Goal: Information Seeking & Learning: Learn about a topic

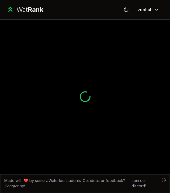
click at [95, 85] on div at bounding box center [85, 96] width 170 height 155
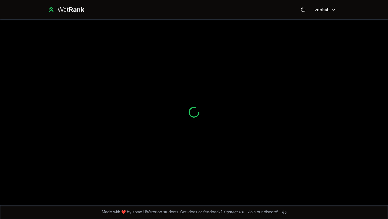
click at [258, 41] on div at bounding box center [194, 111] width 310 height 185
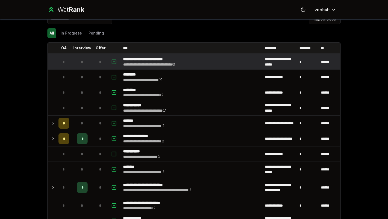
scroll to position [372, 0]
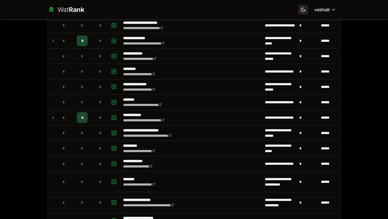
scroll to position [274, 0]
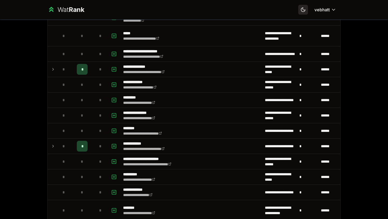
click at [305, 8] on icon at bounding box center [302, 9] width 5 height 5
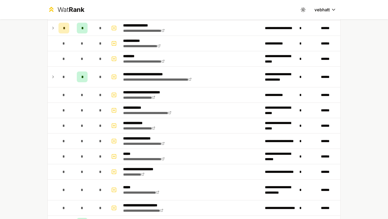
scroll to position [0, 0]
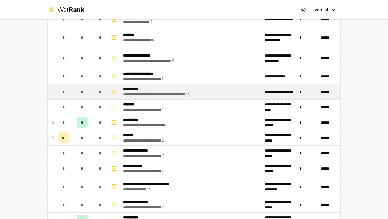
scroll to position [446, 0]
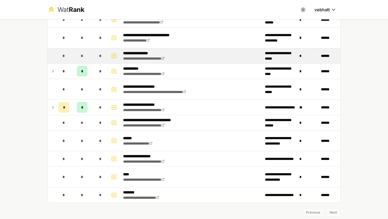
scroll to position [576, 0]
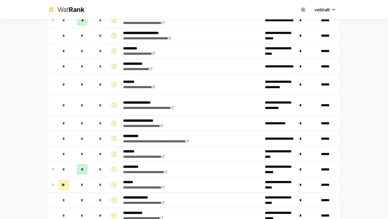
scroll to position [401, 0]
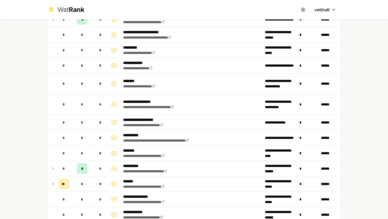
click at [178, 76] on td "**********" at bounding box center [192, 83] width 142 height 20
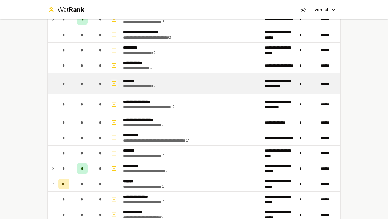
click at [112, 84] on rect "button" at bounding box center [114, 83] width 4 height 4
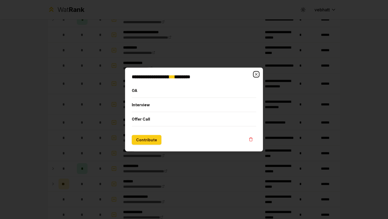
click at [254, 75] on icon "button" at bounding box center [256, 74] width 4 height 4
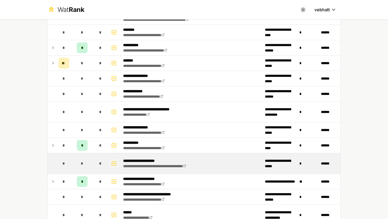
scroll to position [613, 0]
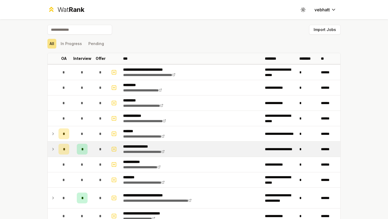
click at [52, 146] on icon at bounding box center [53, 149] width 4 height 6
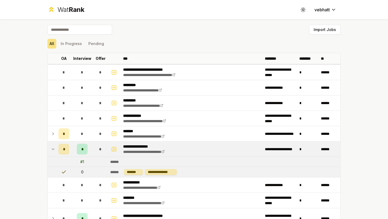
click at [52, 146] on icon at bounding box center [53, 149] width 4 height 6
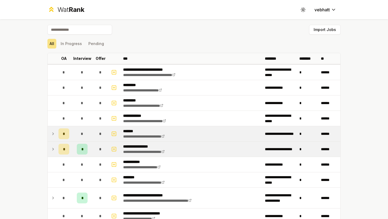
click at [52, 130] on icon at bounding box center [53, 133] width 4 height 6
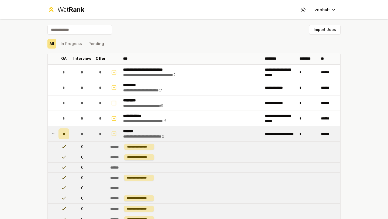
click at [52, 131] on icon at bounding box center [53, 133] width 4 height 6
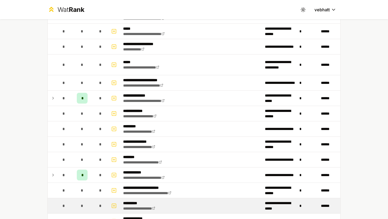
scroll to position [383, 0]
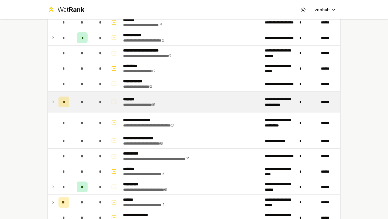
click at [50, 100] on td at bounding box center [52, 101] width 9 height 20
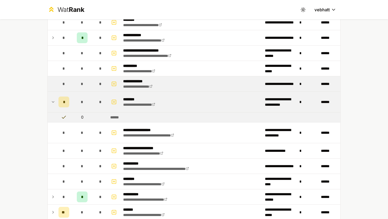
scroll to position [409, 0]
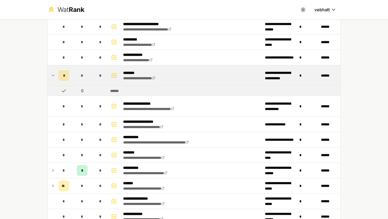
click at [51, 73] on icon at bounding box center [53, 75] width 4 height 6
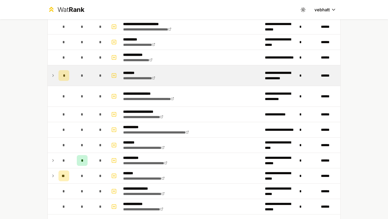
click at [34, 72] on div "**********" at bounding box center [194, 109] width 388 height 219
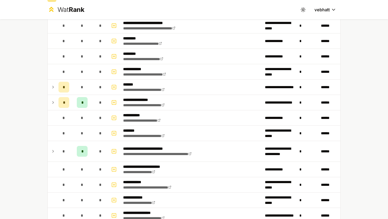
scroll to position [0, 0]
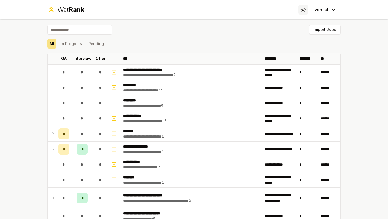
click at [301, 8] on icon at bounding box center [301, 8] width 0 height 0
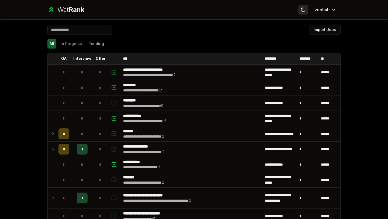
click at [301, 8] on icon at bounding box center [303, 10] width 4 height 4
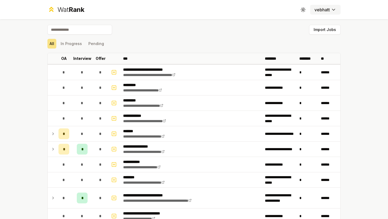
click at [333, 8] on html "**********" at bounding box center [194, 109] width 388 height 219
click at [332, 7] on html "**********" at bounding box center [194, 109] width 388 height 219
click at [246, 30] on div "Import Jobs" at bounding box center [193, 31] width 293 height 12
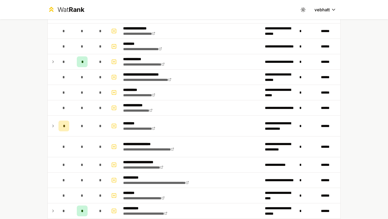
scroll to position [356, 0]
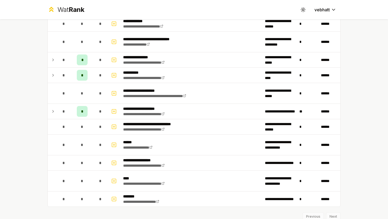
scroll to position [613, 0]
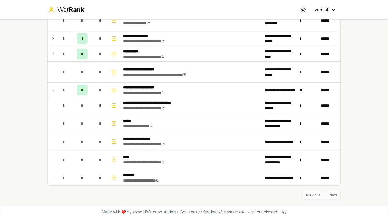
click at [329, 198] on div "Previous Next" at bounding box center [193, 192] width 293 height 14
click at [329, 196] on div "Previous Next" at bounding box center [193, 192] width 293 height 14
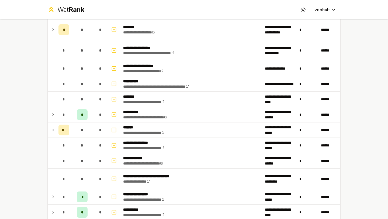
scroll to position [471, 0]
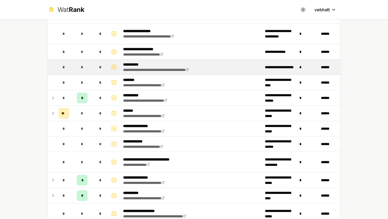
click at [198, 61] on td "**********" at bounding box center [192, 66] width 142 height 15
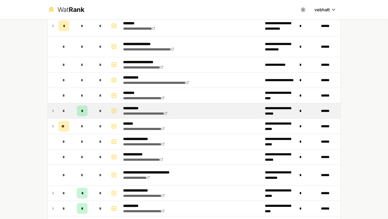
scroll to position [456, 0]
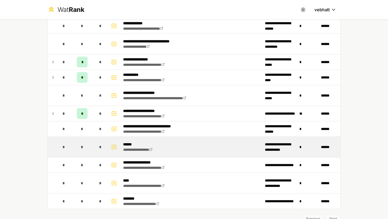
scroll to position [613, 0]
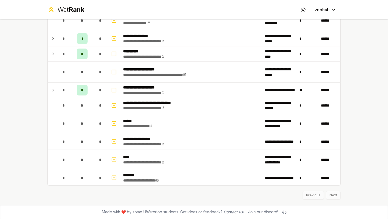
click at [333, 196] on div "Previous Next" at bounding box center [193, 192] width 293 height 14
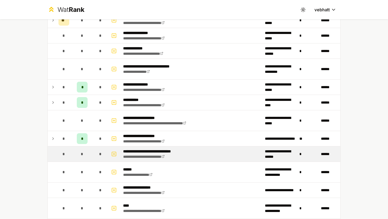
scroll to position [487, 0]
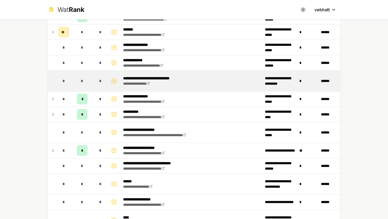
scroll to position [554, 0]
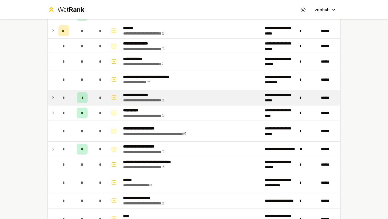
click at [52, 95] on icon at bounding box center [53, 97] width 4 height 6
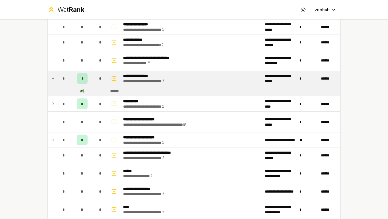
scroll to position [574, 0]
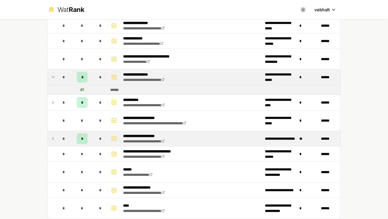
click at [53, 137] on icon at bounding box center [53, 138] width 4 height 6
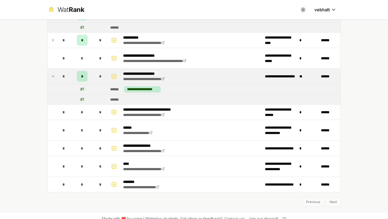
scroll to position [232, 0]
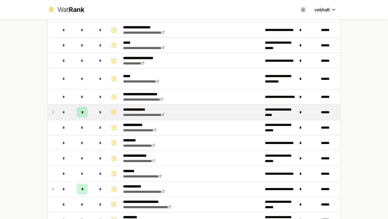
click at [48, 112] on td at bounding box center [52, 111] width 9 height 15
